Goal: Task Accomplishment & Management: Manage account settings

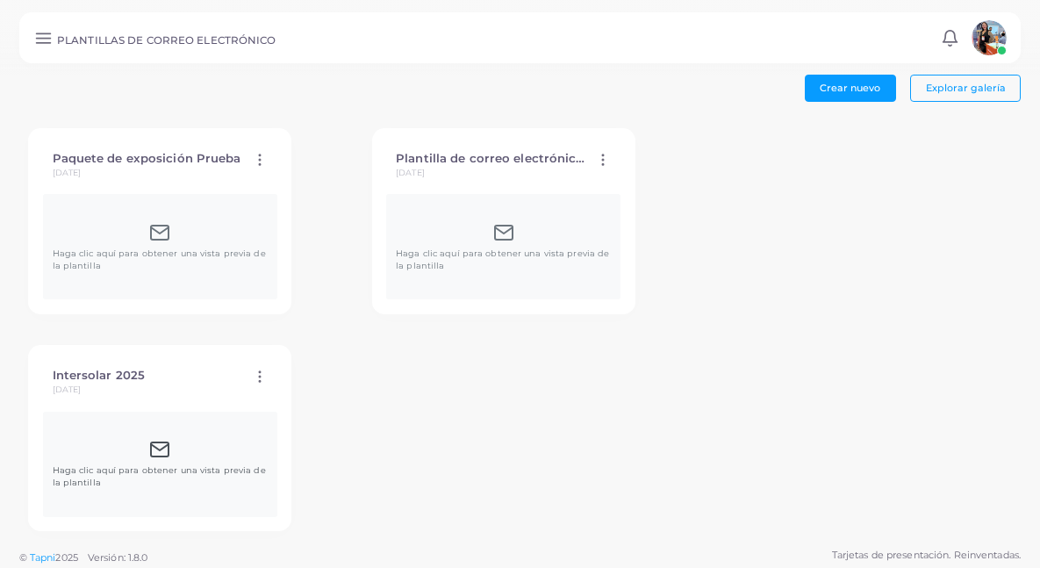
click at [268, 439] on div "Haga clic aquí para obtener una vista previa de la plantilla" at bounding box center [160, 464] width 215 height 50
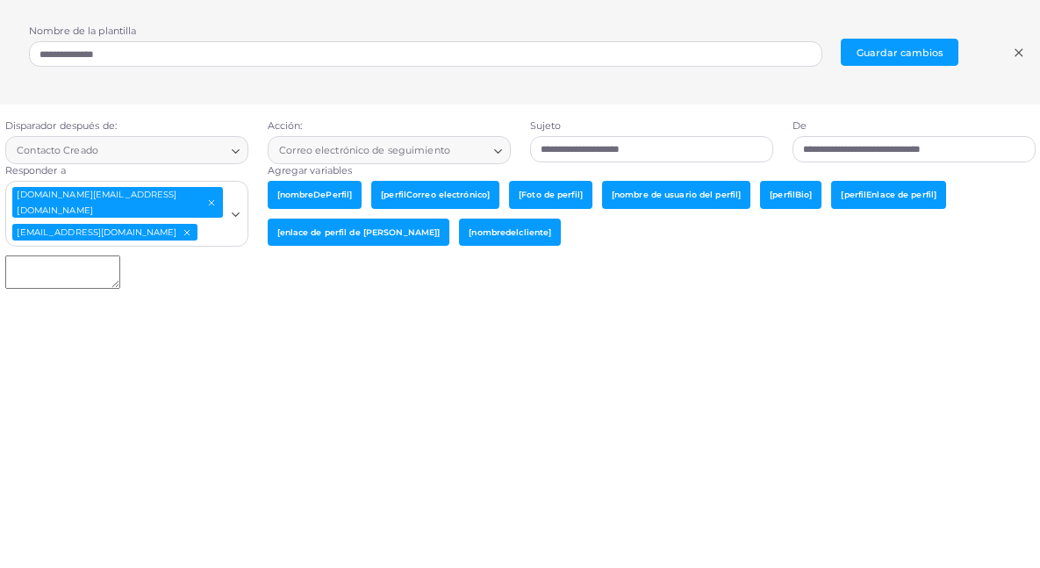
type textarea "**********"
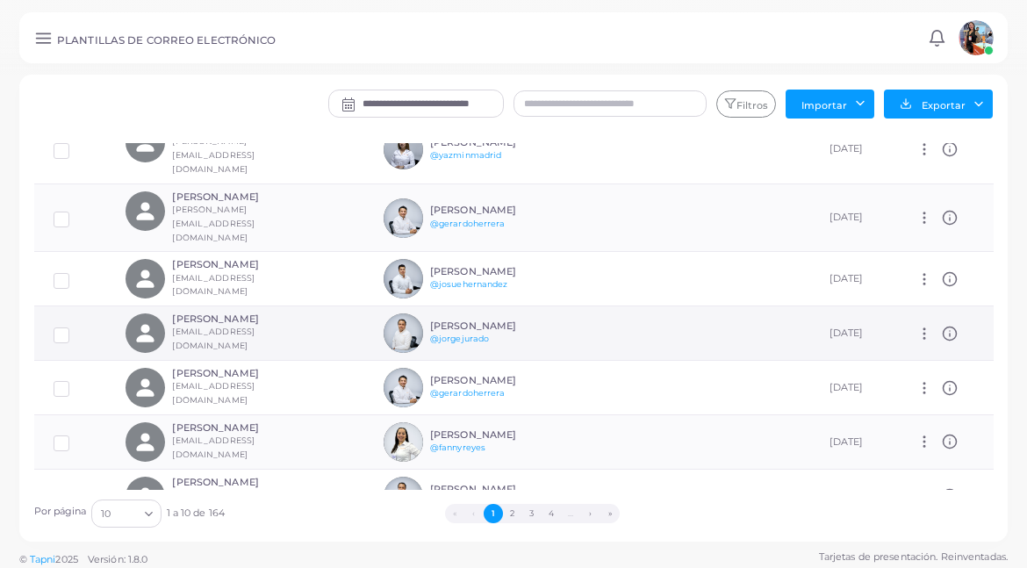
scroll to position [6, 0]
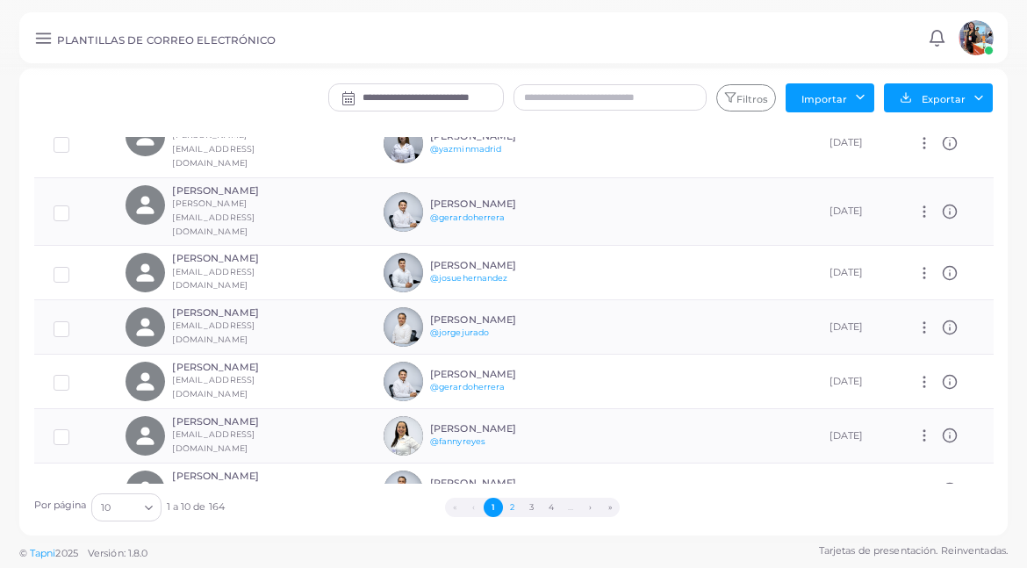
click at [512, 504] on button "2" at bounding box center [512, 506] width 19 height 19
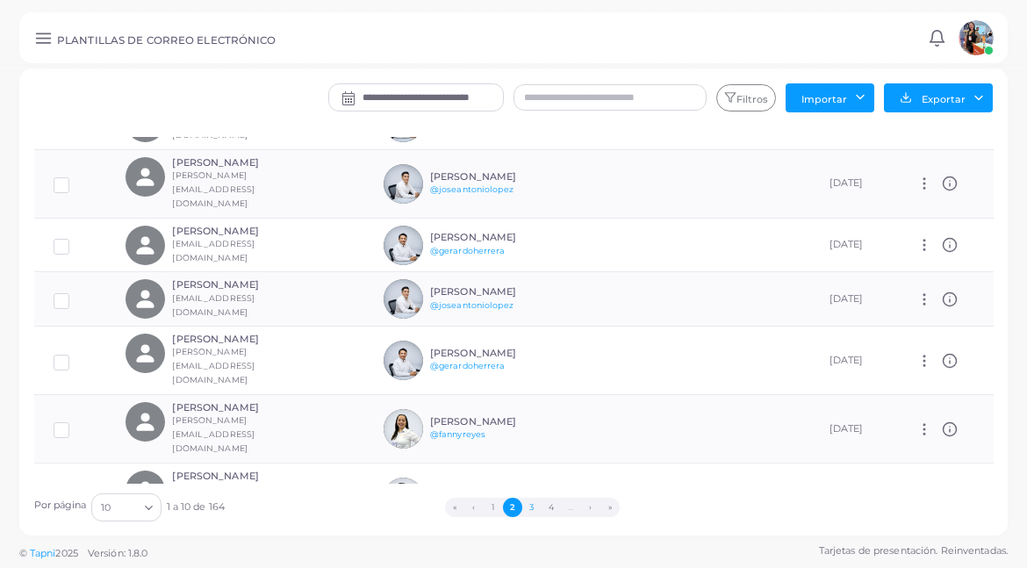
click at [536, 513] on button "3" at bounding box center [531, 506] width 19 height 19
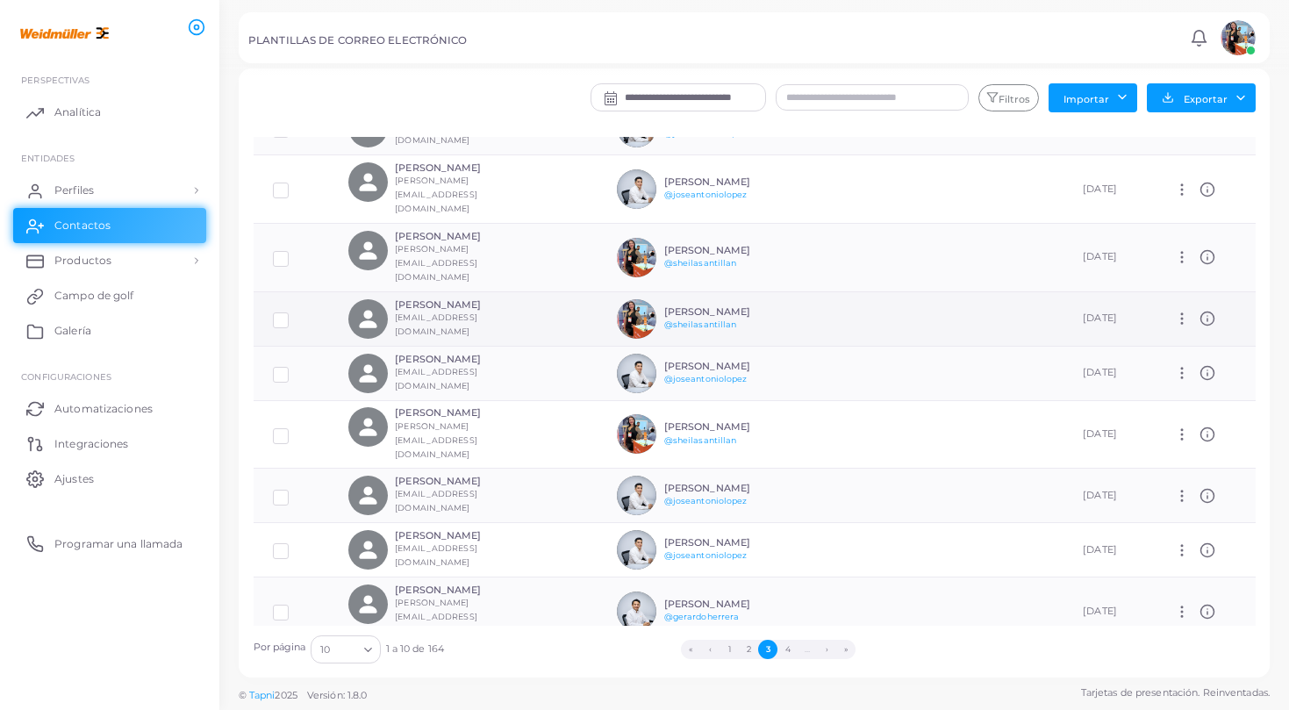
scroll to position [92, 0]
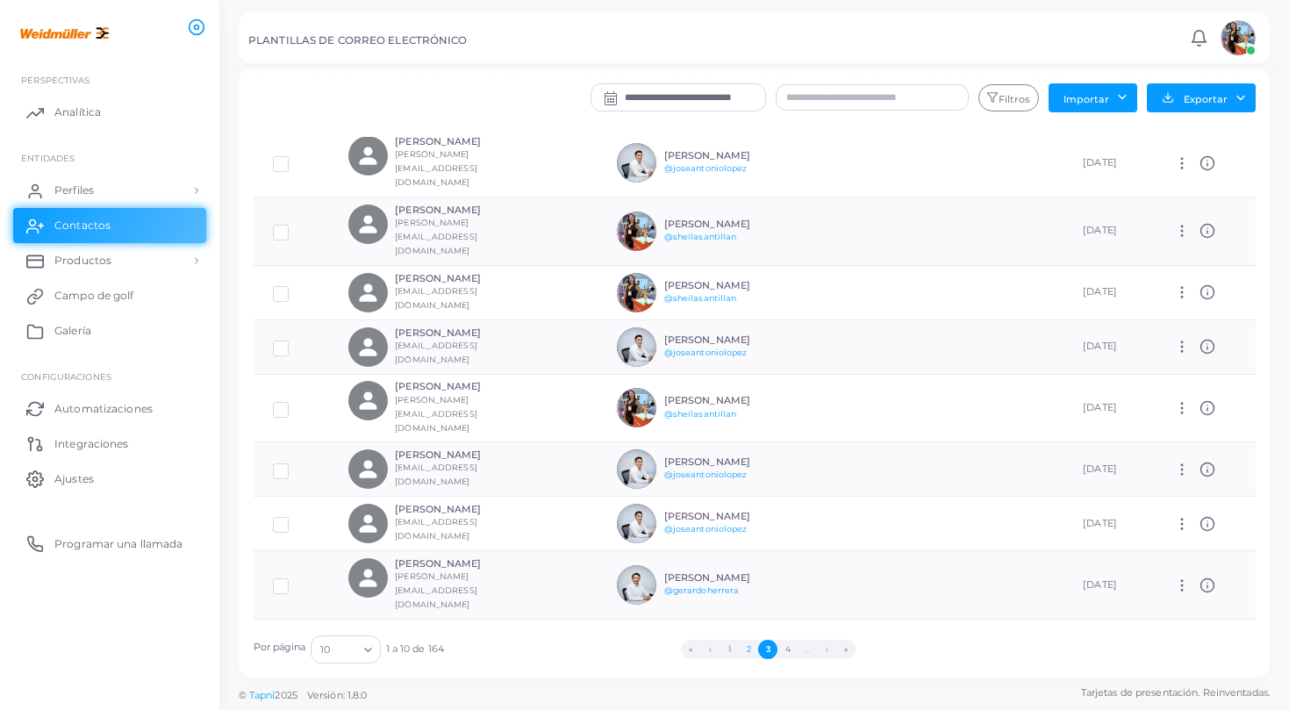
click at [751, 567] on button "2" at bounding box center [748, 649] width 19 height 19
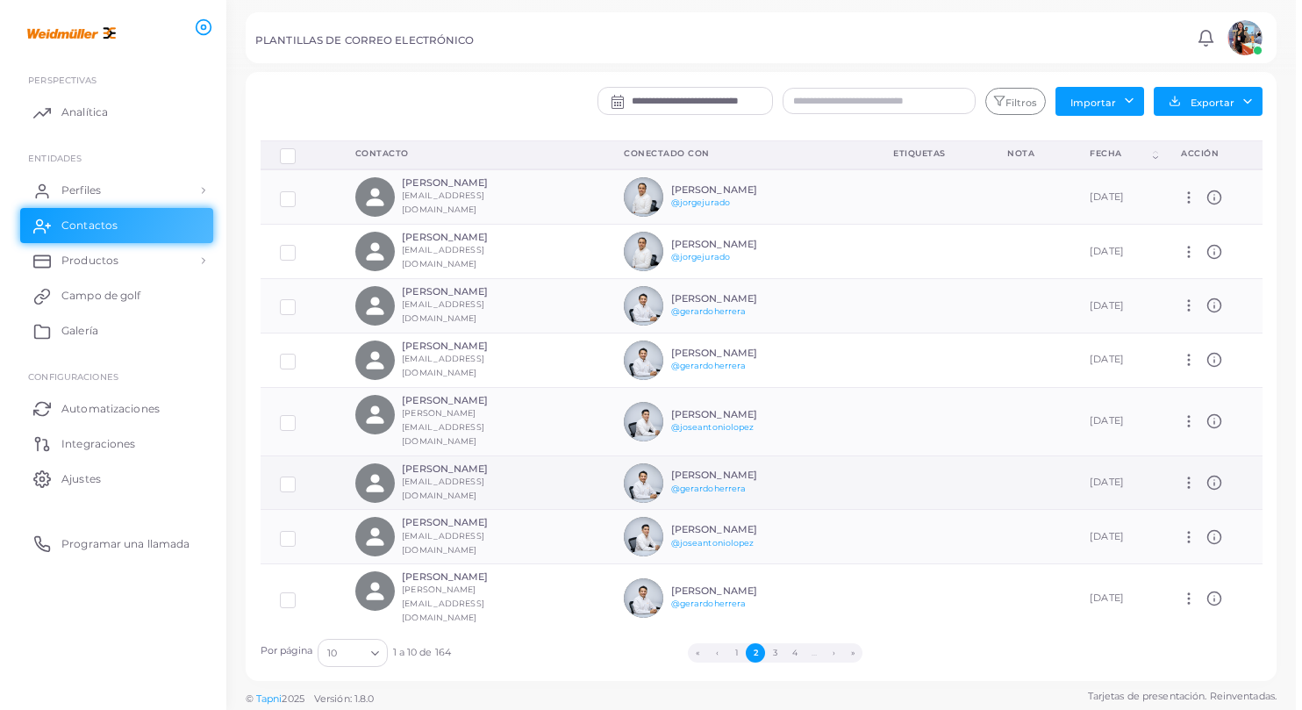
scroll to position [0, 0]
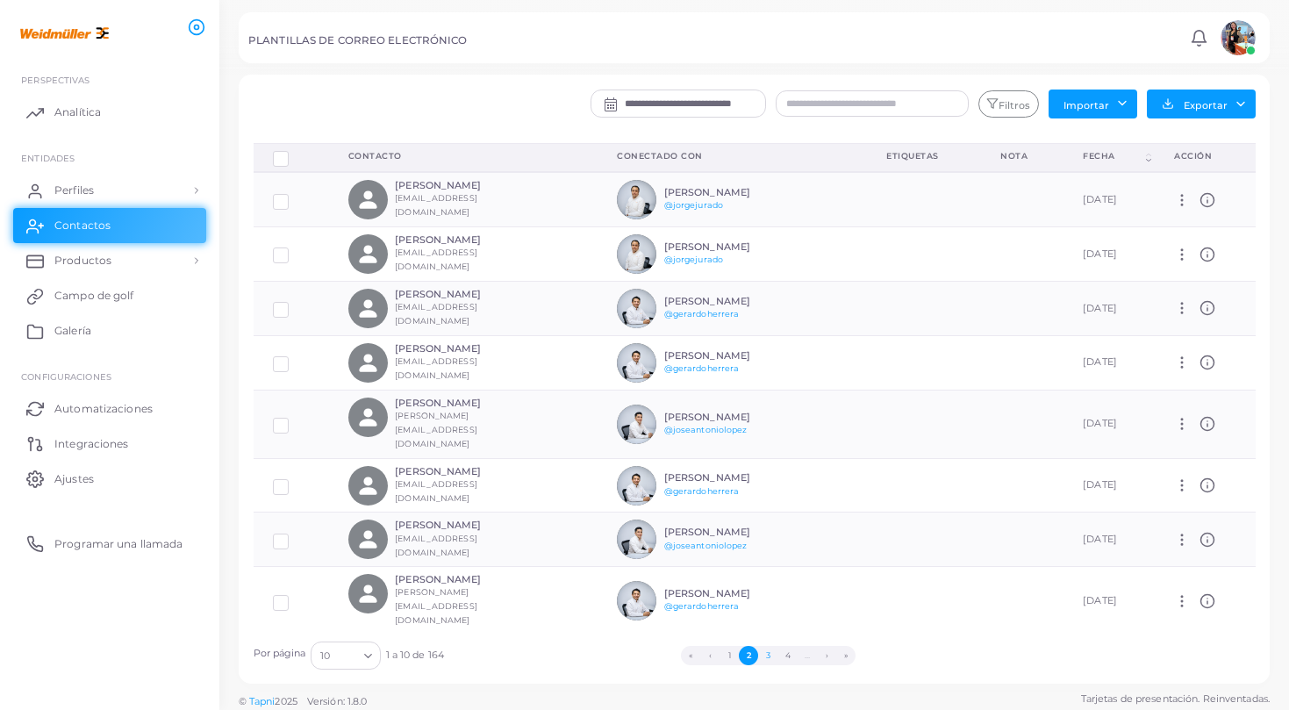
click at [763, 567] on button "3" at bounding box center [767, 655] width 19 height 19
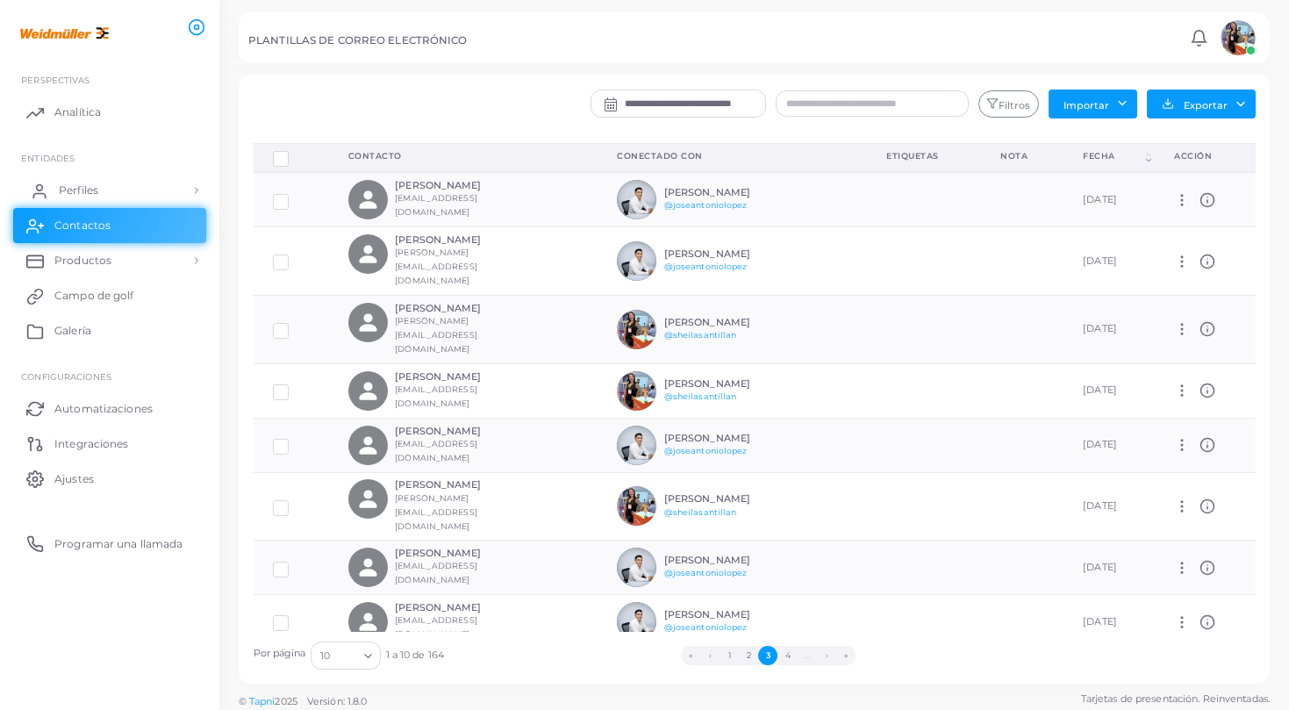
click at [132, 186] on link "Perfiles" at bounding box center [109, 190] width 193 height 35
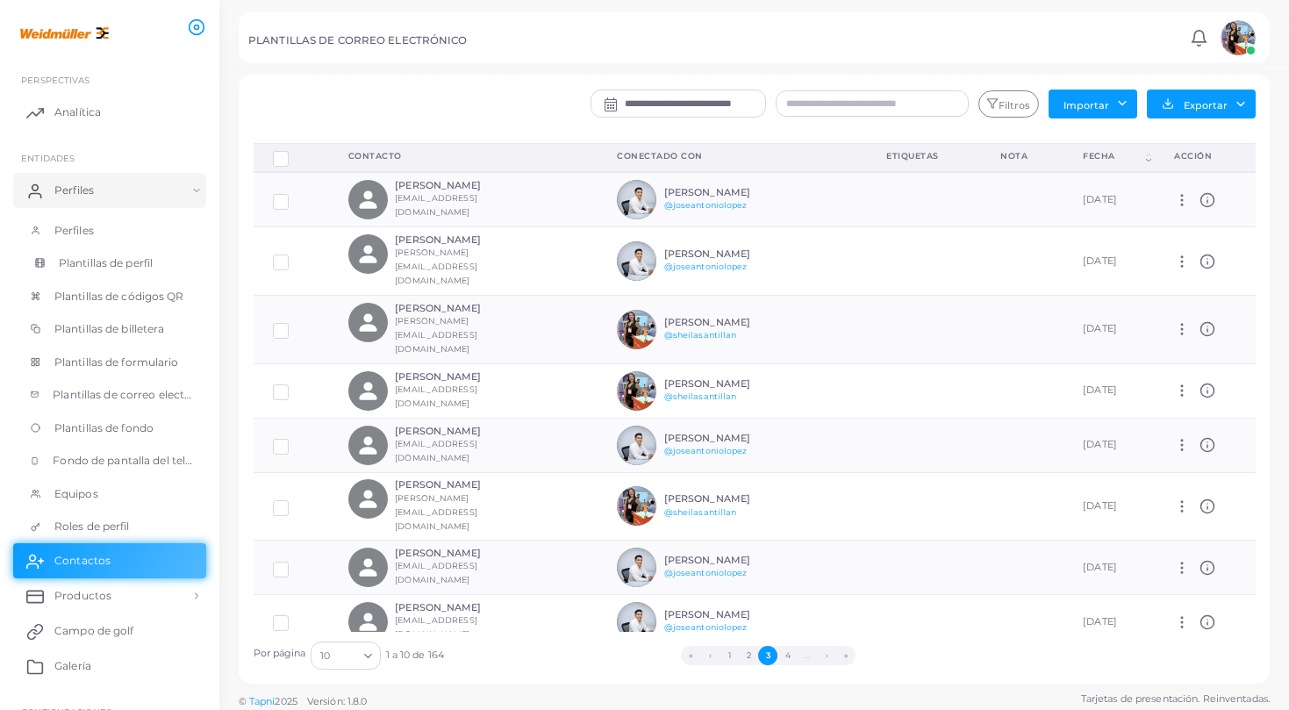
click at [110, 247] on link "Plantillas de perfil" at bounding box center [109, 263] width 193 height 33
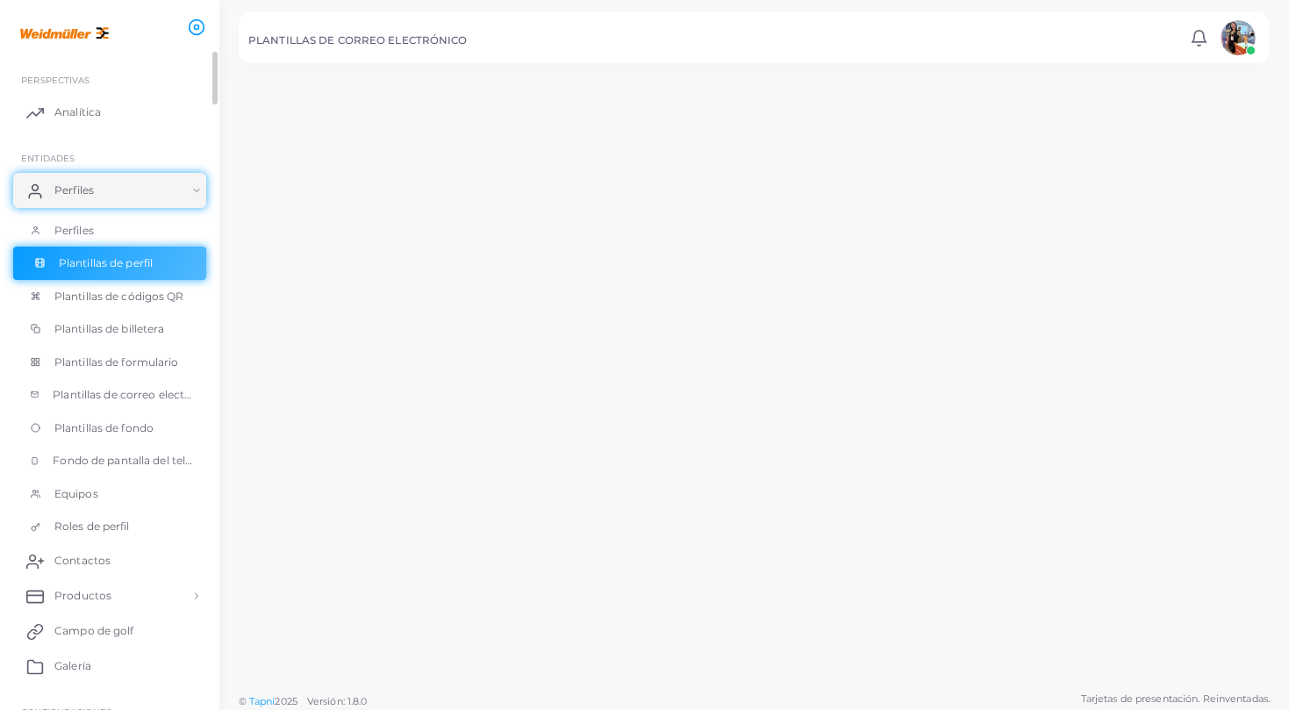
click at [110, 247] on link "Plantillas de perfil" at bounding box center [109, 263] width 193 height 33
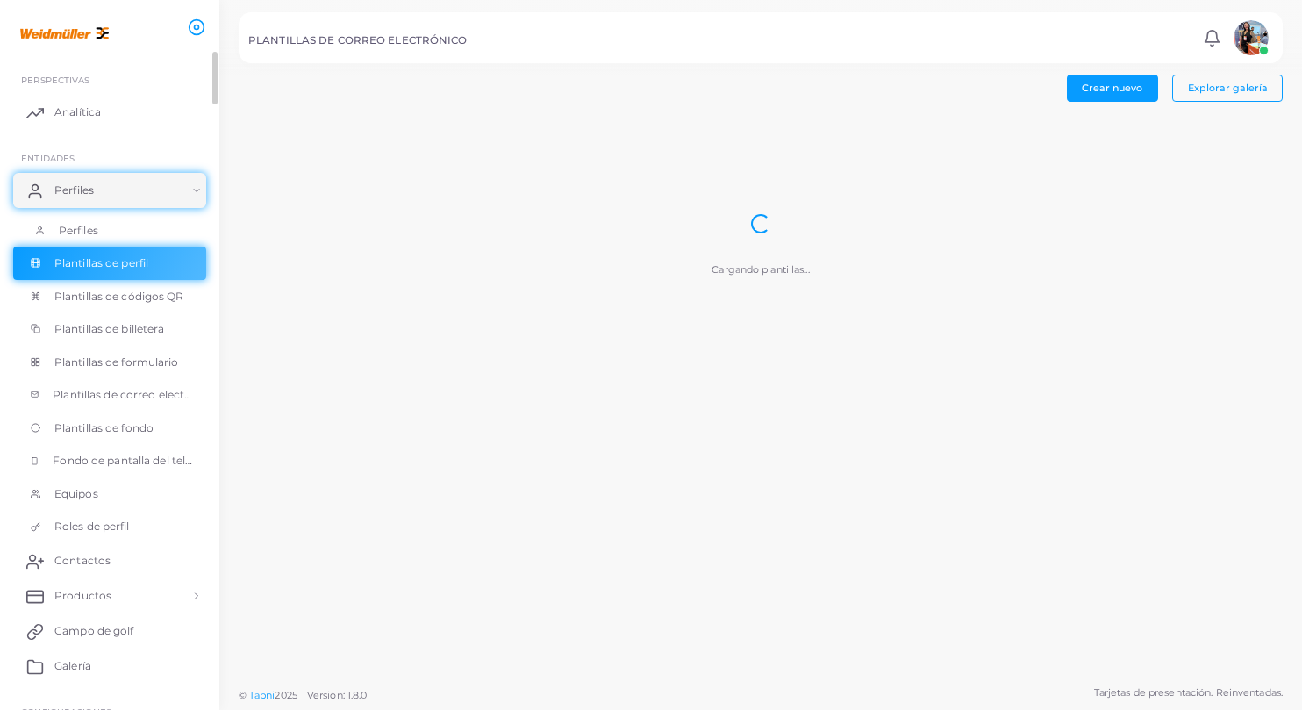
click at [115, 234] on link "Perfiles" at bounding box center [109, 230] width 193 height 33
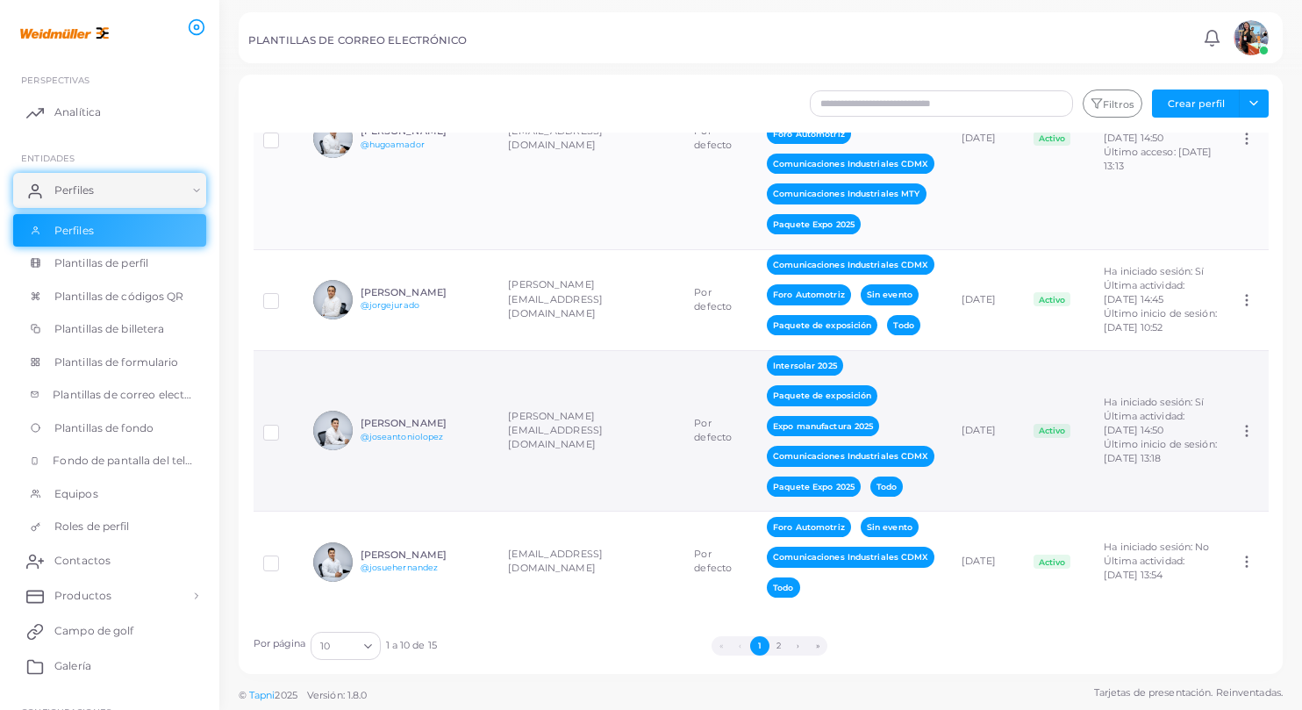
scroll to position [1090, 0]
click at [784, 567] on button "2" at bounding box center [778, 645] width 19 height 19
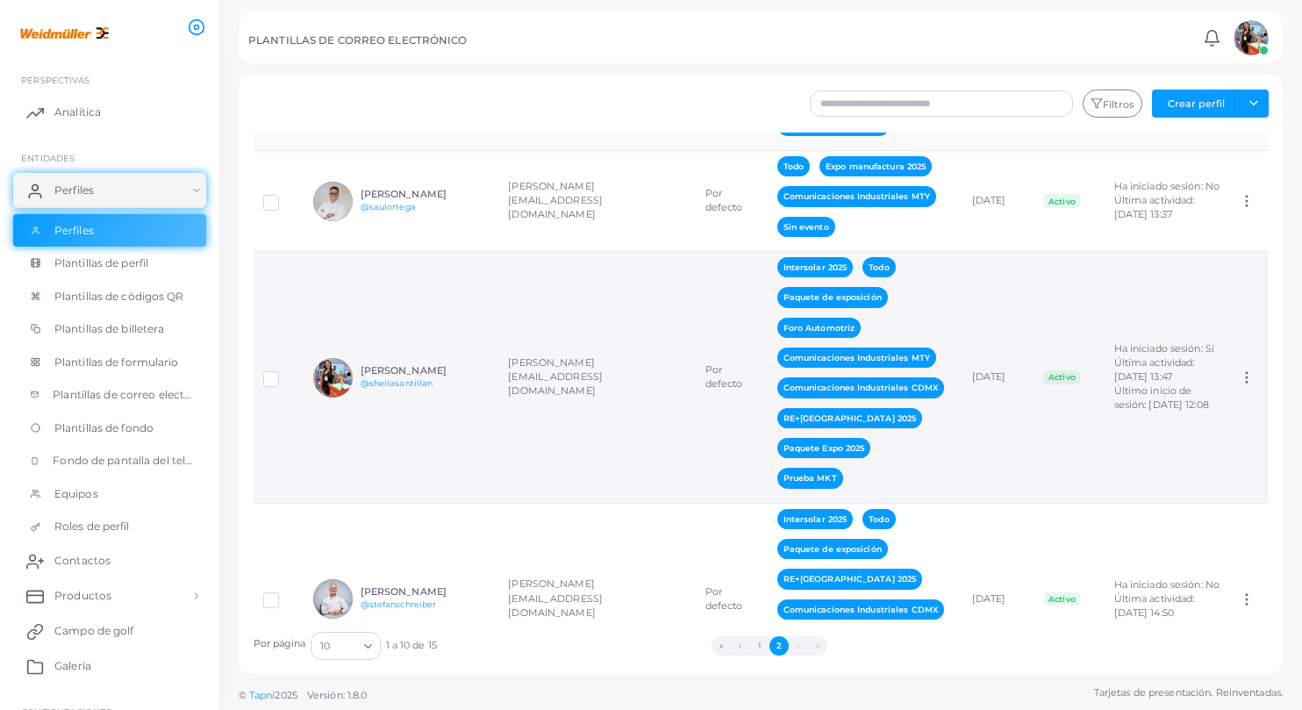
scroll to position [127, 0]
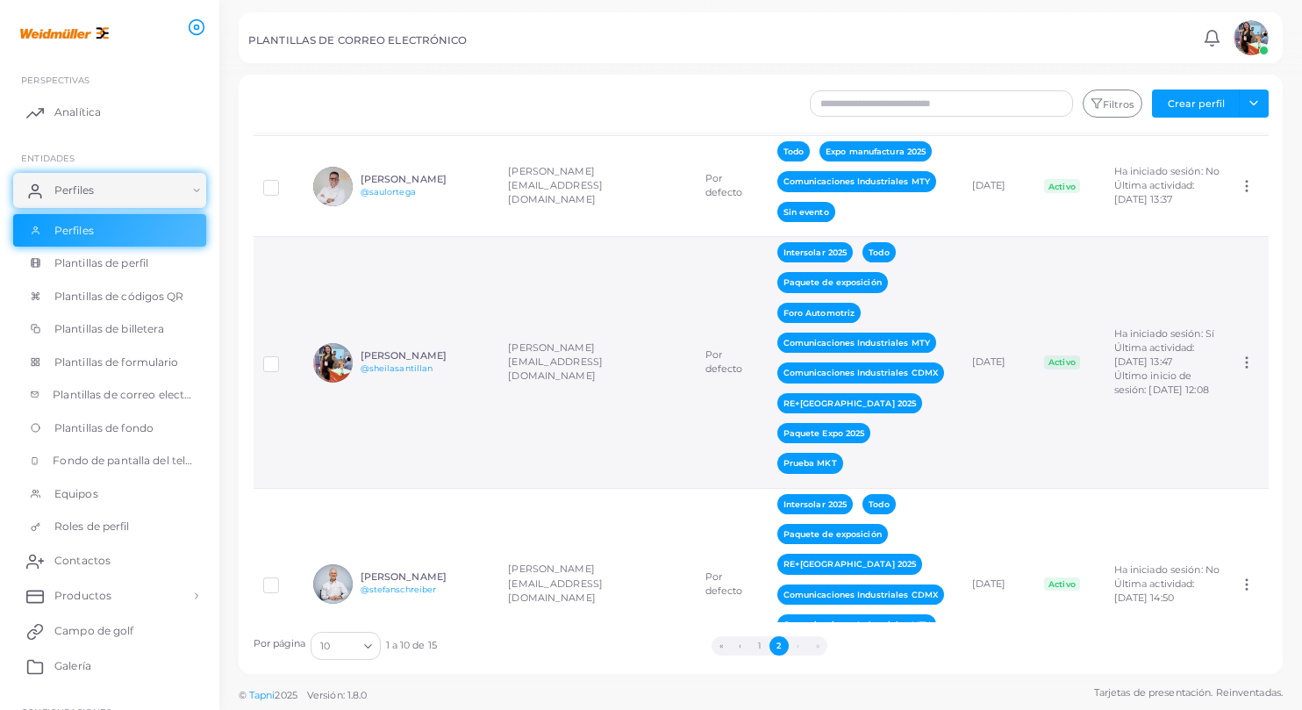
click at [316, 346] on div at bounding box center [332, 362] width 39 height 39
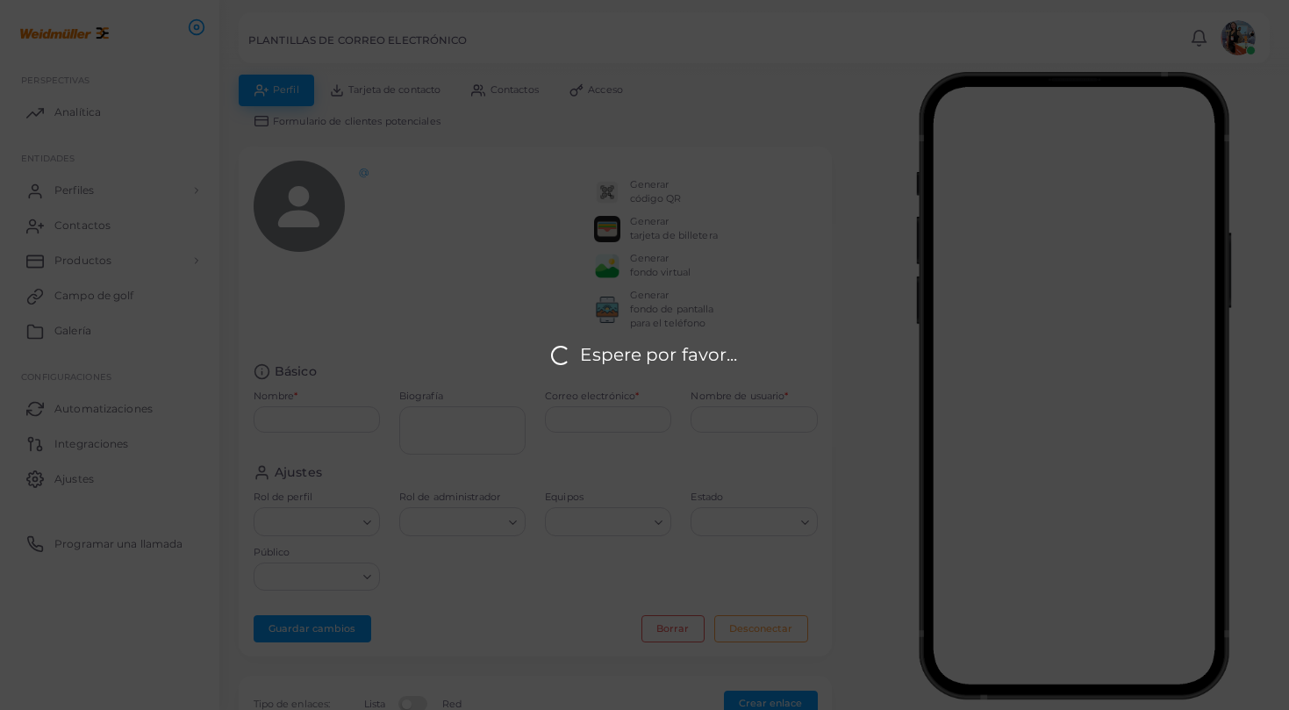
type input "**********"
type textarea "**********"
type input "**********"
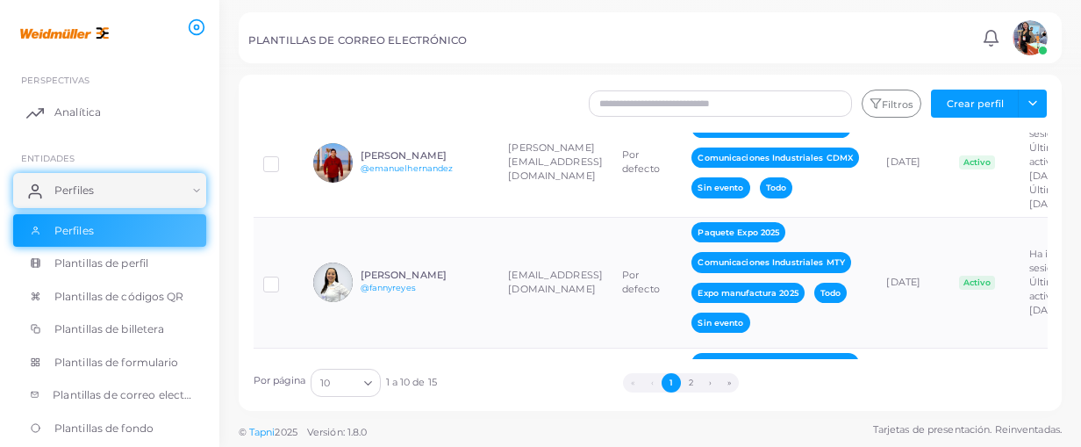
scroll to position [195, 0]
